Goal: Obtain resource: Download file/media

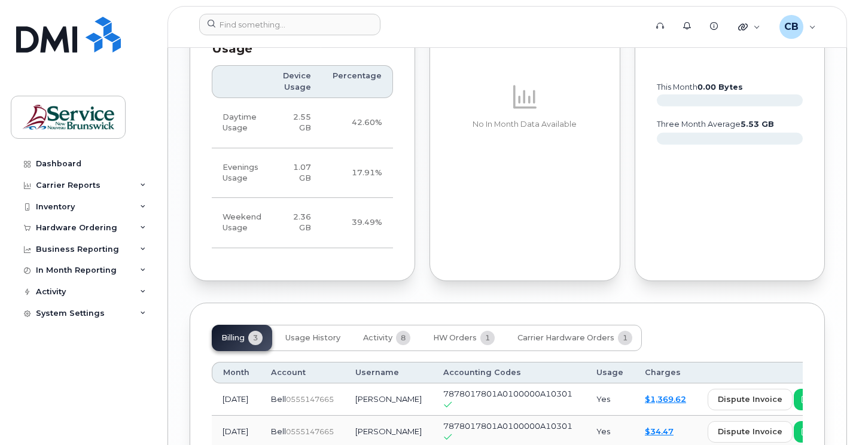
scroll to position [1097, 0]
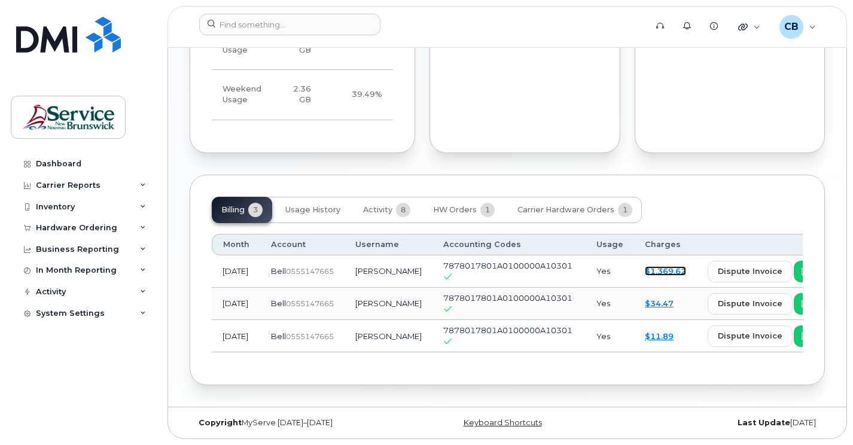
click at [645, 268] on link "$1,369.62" at bounding box center [665, 271] width 41 height 10
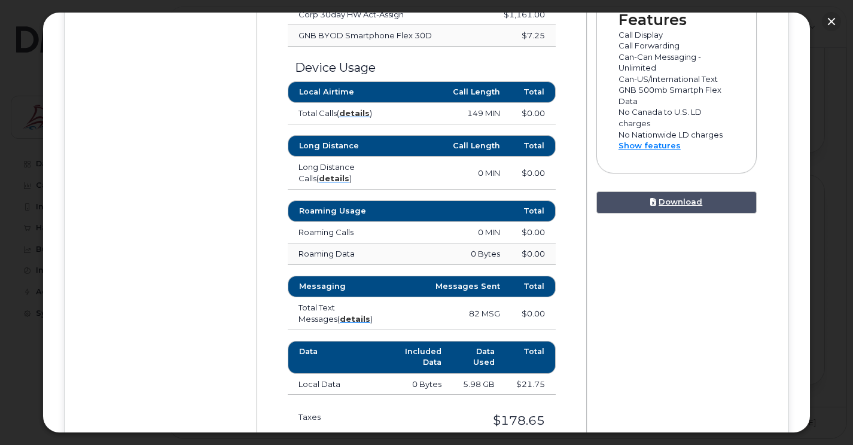
scroll to position [658, 0]
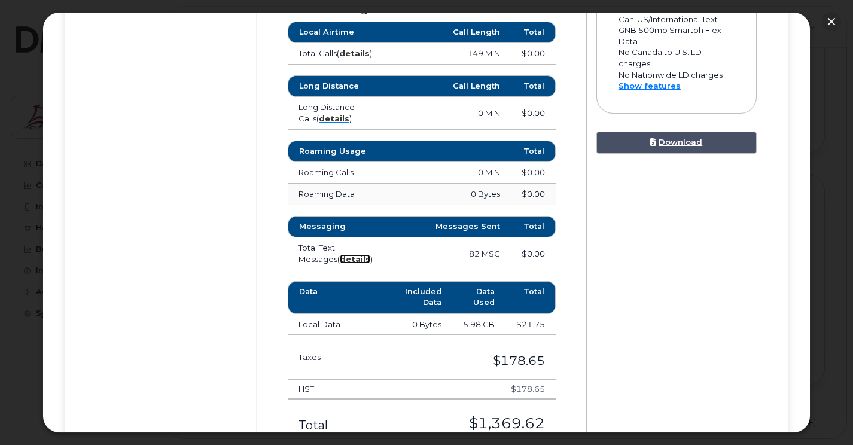
click at [340, 257] on strong "details" at bounding box center [355, 259] width 31 height 10
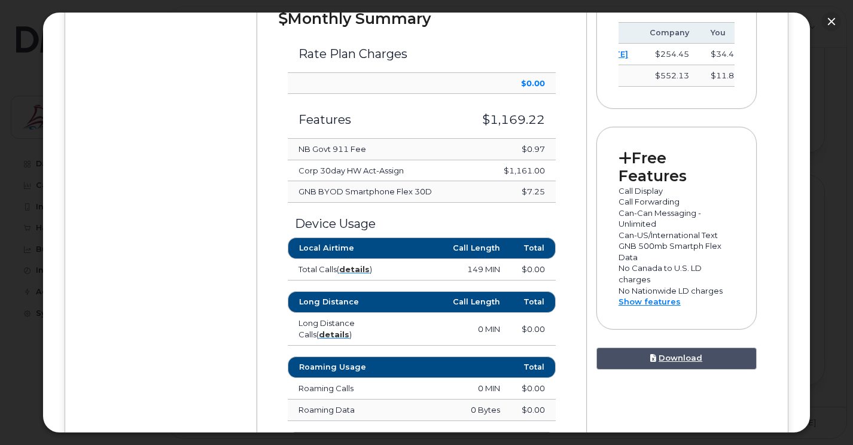
scroll to position [0, 0]
click at [673, 370] on link "Download" at bounding box center [677, 359] width 160 height 22
click at [194, 104] on div "Device Details [PERSON_NAME] [PHONE_NUMBER] Bell, iPhone 16 [GEOGRAPHIC_DATA] $…" at bounding box center [426, 305] width 679 height 1157
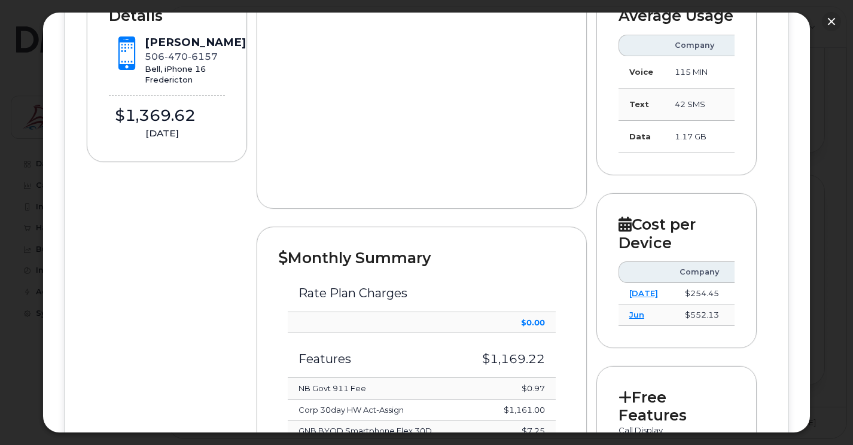
scroll to position [143, 0]
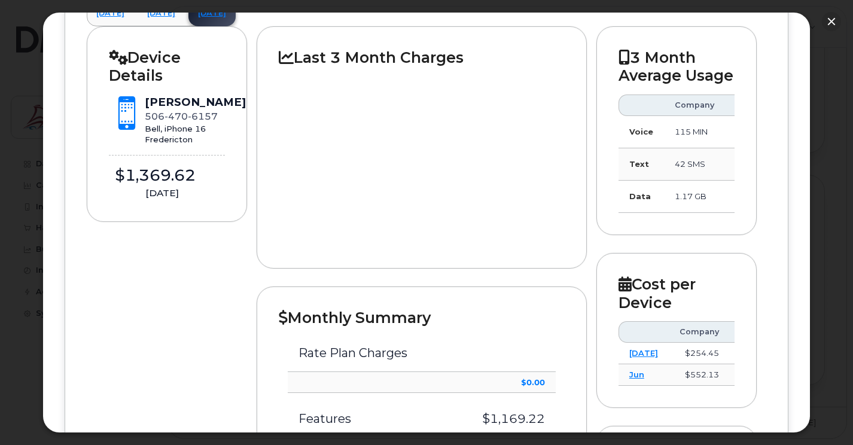
drag, startPoint x: 659, startPoint y: 235, endPoint x: 705, endPoint y: 234, distance: 46.1
click at [705, 234] on div "3 Month Average Usage Company You Voice 115 MIN 158 MIN Text 42 SMS 34 SMS Data…" at bounding box center [677, 130] width 160 height 209
click at [752, 230] on div "3 Month Average Usage Company You Voice 115 MIN 158 MIN Text 42 SMS 34 SMS Data…" at bounding box center [677, 130] width 160 height 209
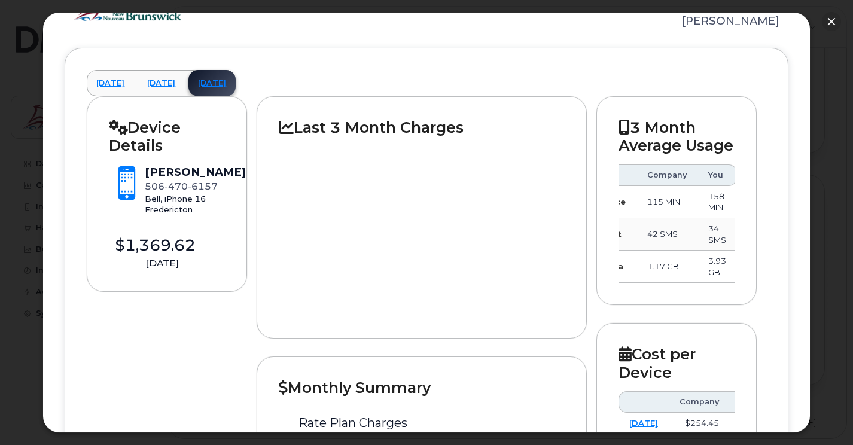
scroll to position [0, 0]
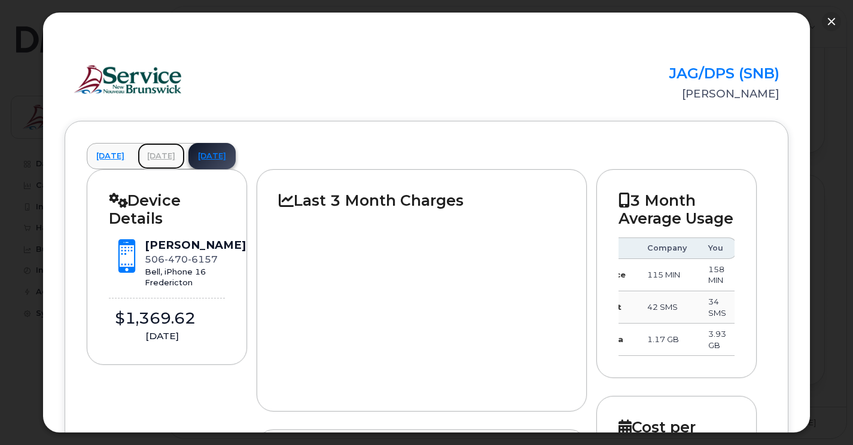
click at [174, 158] on link "[DATE]" at bounding box center [161, 156] width 47 height 26
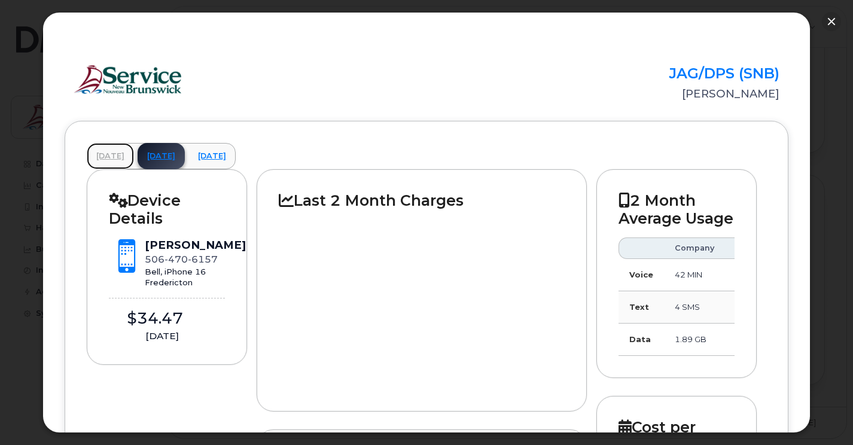
click at [109, 155] on link "[DATE]" at bounding box center [110, 156] width 47 height 26
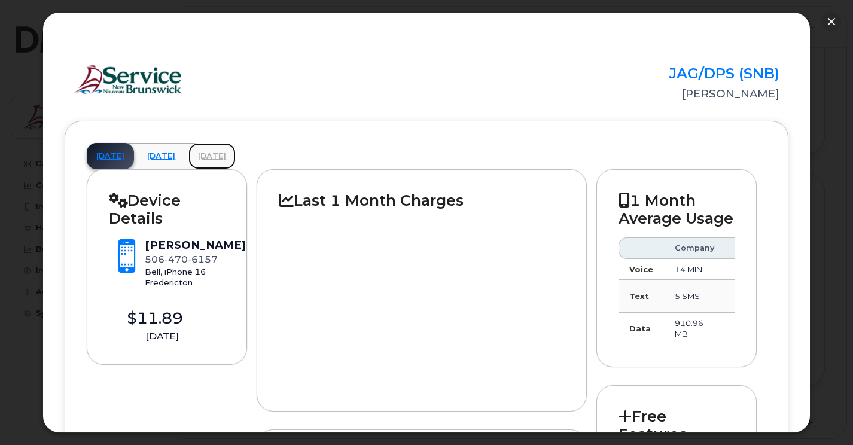
click at [236, 158] on link "[DATE]" at bounding box center [211, 156] width 47 height 26
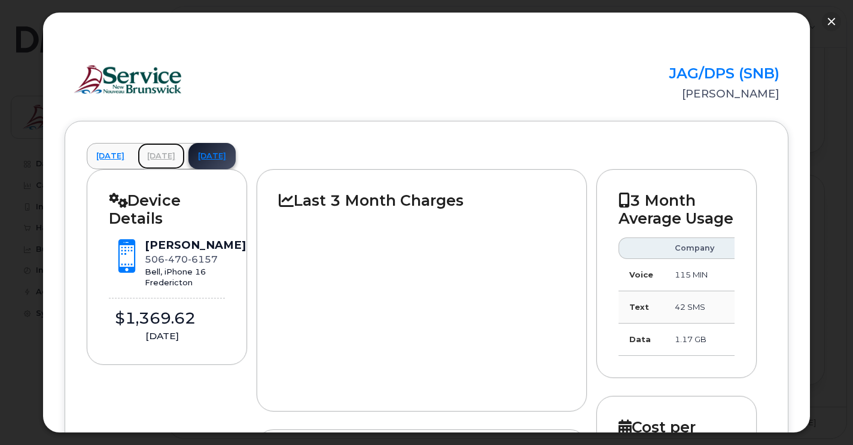
click at [185, 153] on link "[DATE]" at bounding box center [161, 156] width 47 height 26
click at [236, 152] on link "[DATE]" at bounding box center [211, 156] width 47 height 26
click at [185, 154] on link "[DATE]" at bounding box center [161, 156] width 47 height 26
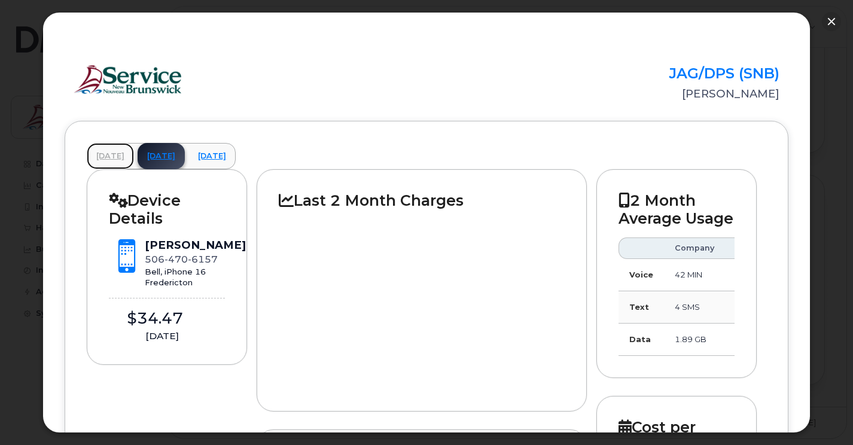
click at [119, 157] on link "[DATE]" at bounding box center [110, 156] width 47 height 26
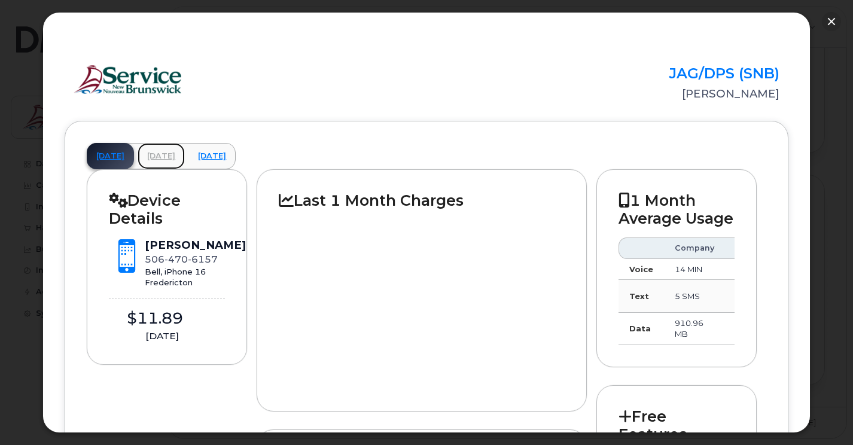
click at [174, 157] on link "[DATE]" at bounding box center [161, 156] width 47 height 26
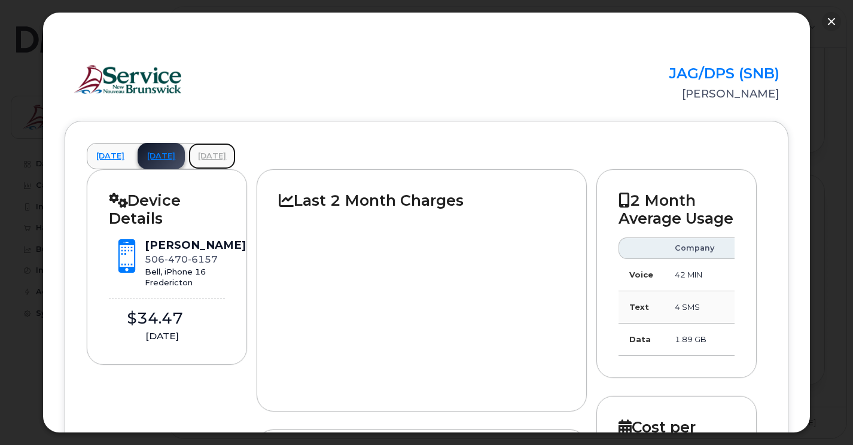
click at [236, 159] on link "[DATE]" at bounding box center [211, 156] width 47 height 26
click at [185, 155] on link "[DATE]" at bounding box center [161, 156] width 47 height 26
click at [127, 156] on link "[DATE]" at bounding box center [110, 156] width 47 height 26
